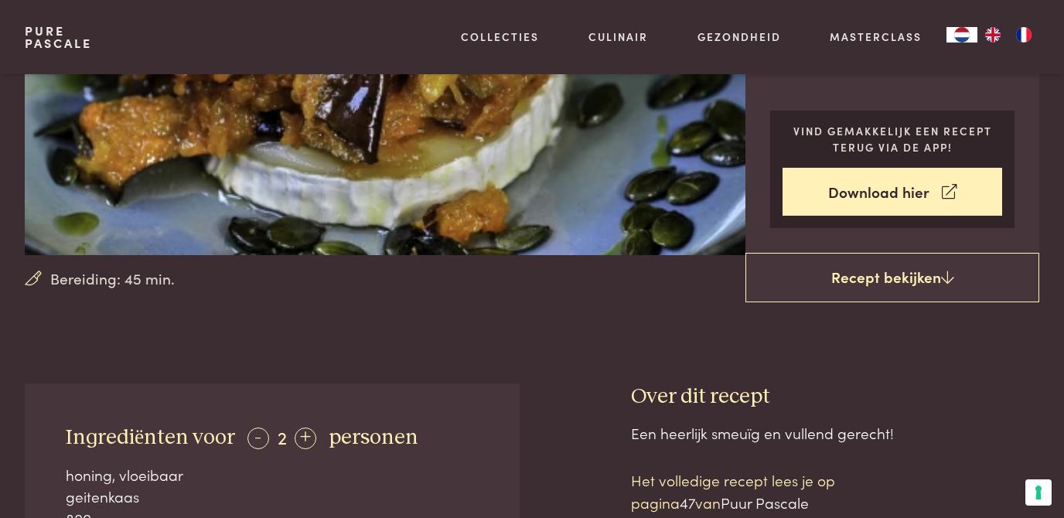
scroll to position [271, 0]
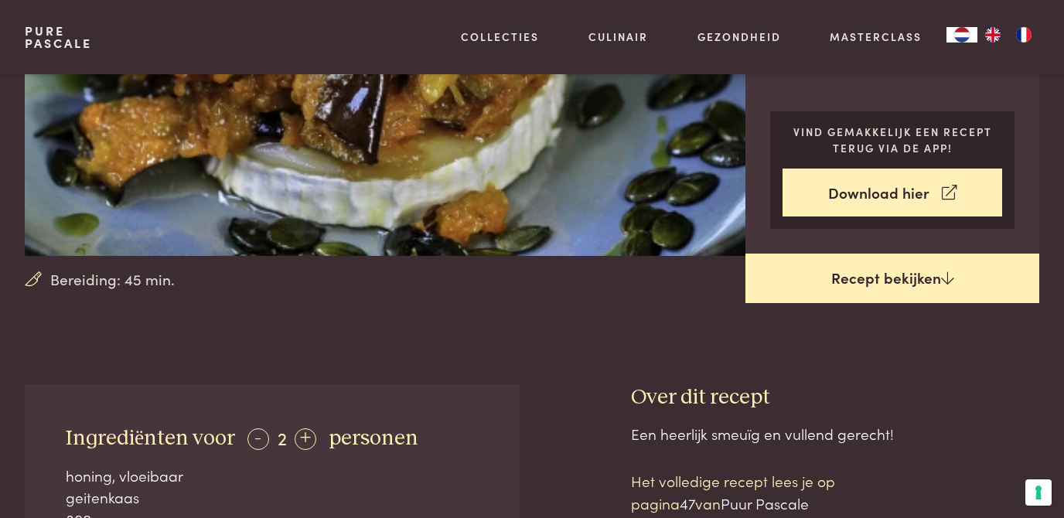
click at [838, 281] on link "Recept bekijken" at bounding box center [893, 279] width 294 height 50
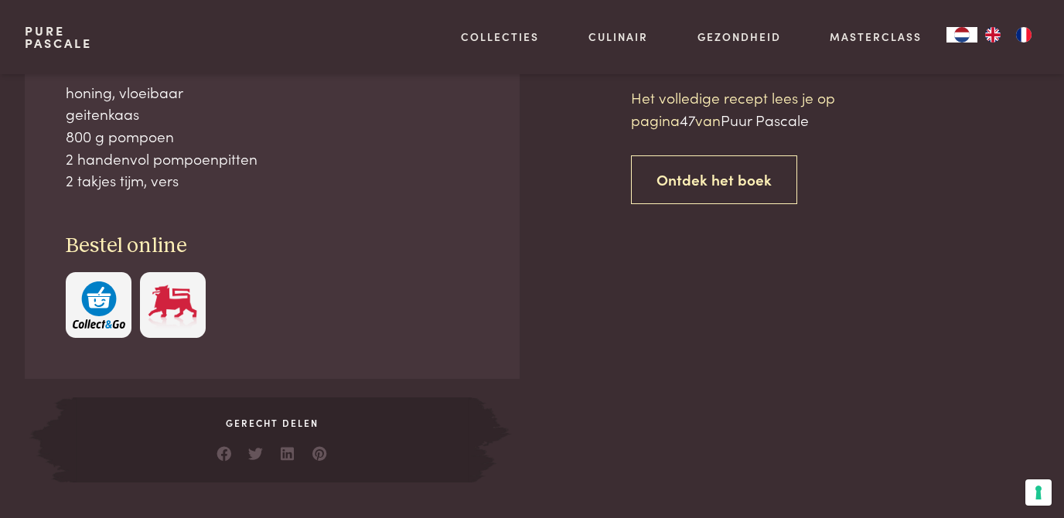
scroll to position [656, 0]
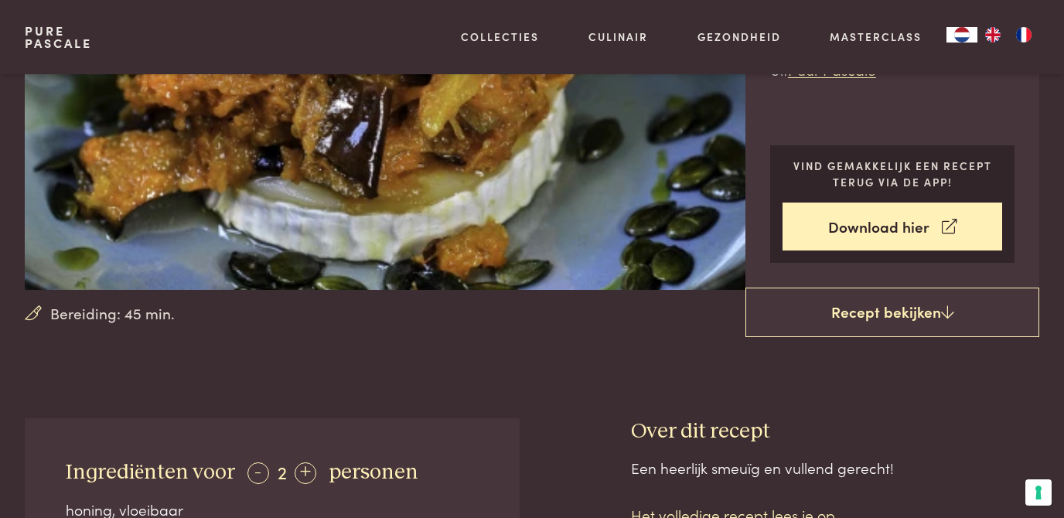
scroll to position [239, 0]
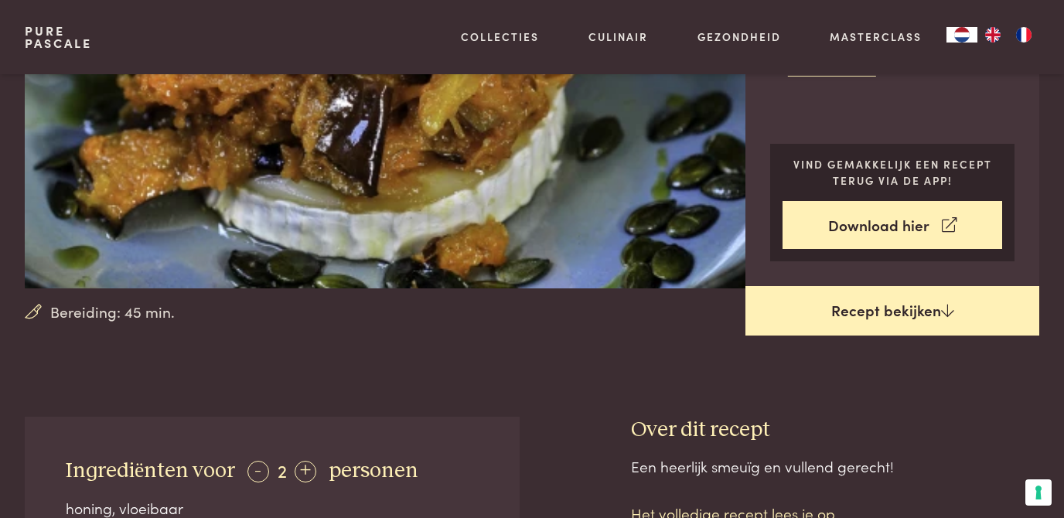
click at [850, 300] on link "Recept bekijken" at bounding box center [893, 311] width 294 height 50
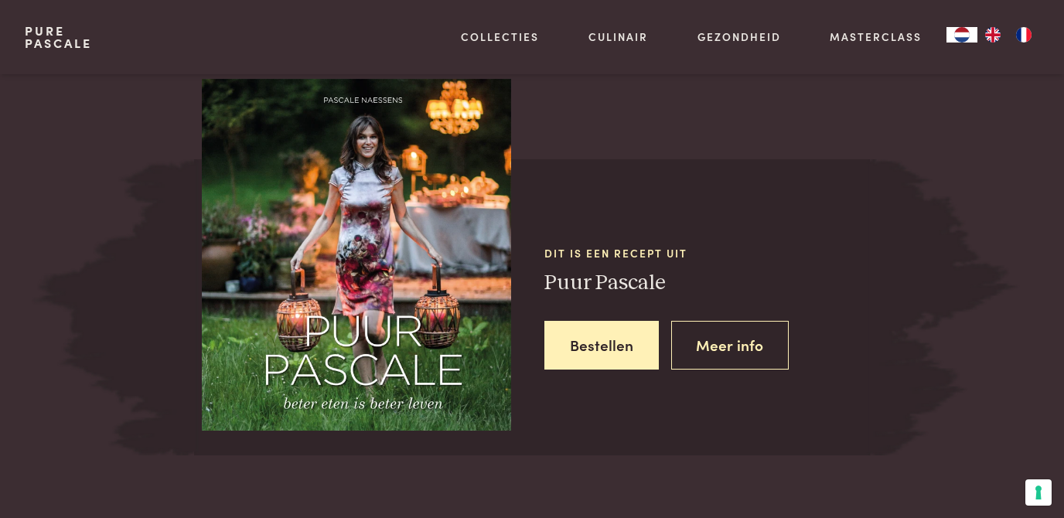
scroll to position [1288, 0]
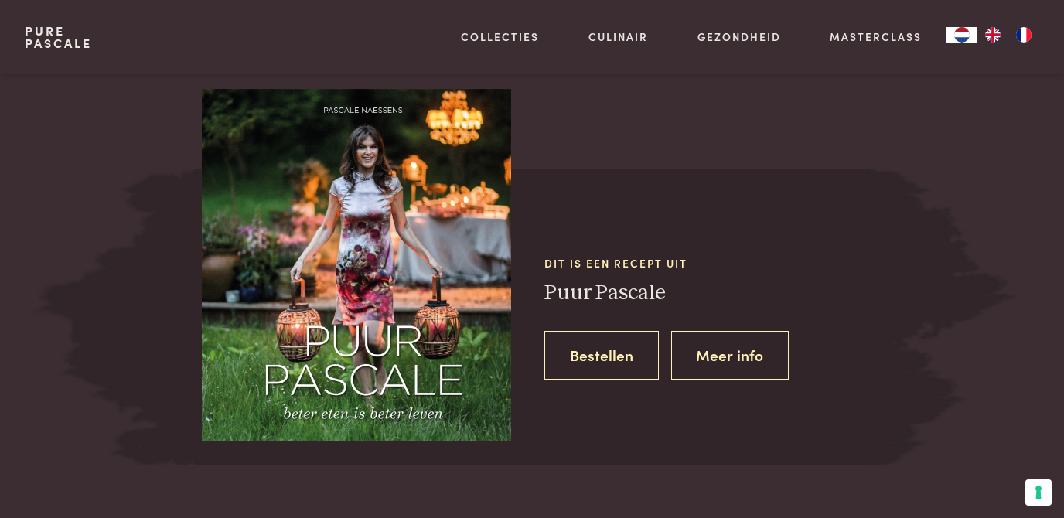
click at [594, 367] on link "Bestellen" at bounding box center [602, 355] width 114 height 49
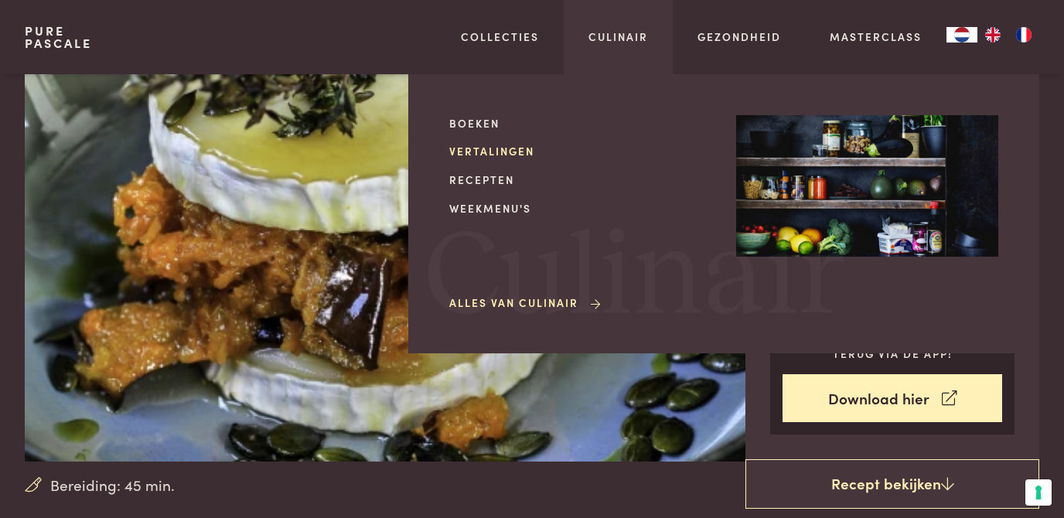
scroll to position [0, 0]
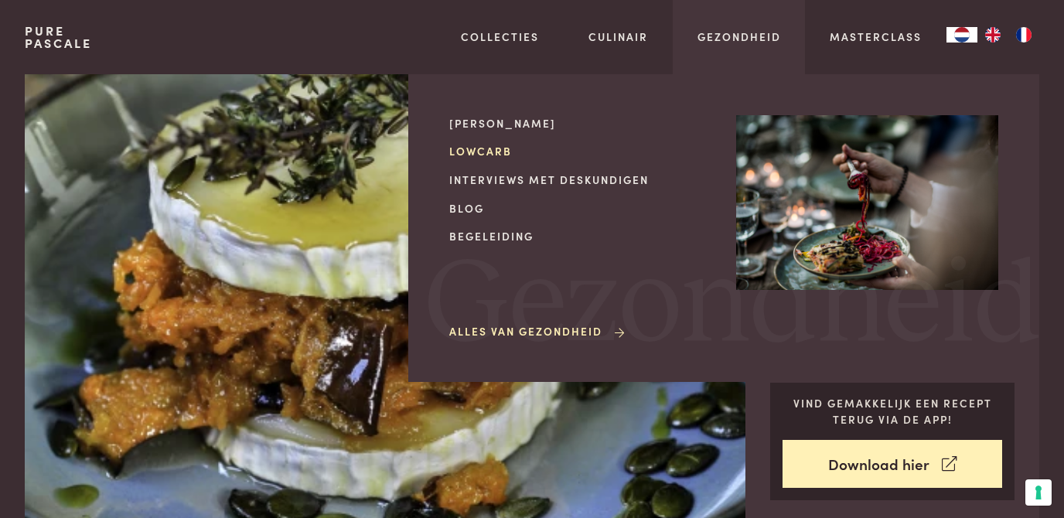
click at [487, 151] on link "Lowcarb" at bounding box center [580, 151] width 262 height 16
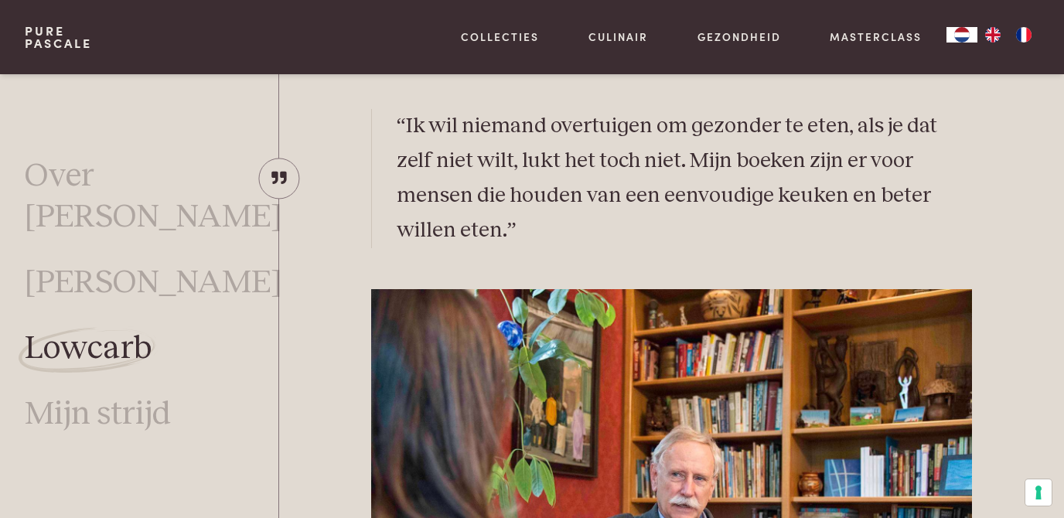
scroll to position [2604, 0]
